Goal: Information Seeking & Learning: Learn about a topic

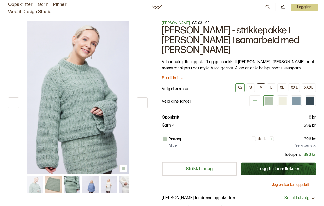
click at [262, 85] on div "M" at bounding box center [260, 87] width 3 height 5
click at [252, 83] on button "S" at bounding box center [250, 87] width 8 height 9
click at [269, 83] on button "L" at bounding box center [271, 87] width 8 height 9
click at [284, 83] on button "XL" at bounding box center [281, 87] width 9 height 9
click at [261, 85] on div "M" at bounding box center [260, 87] width 3 height 5
